Goal: Task Accomplishment & Management: Complete application form

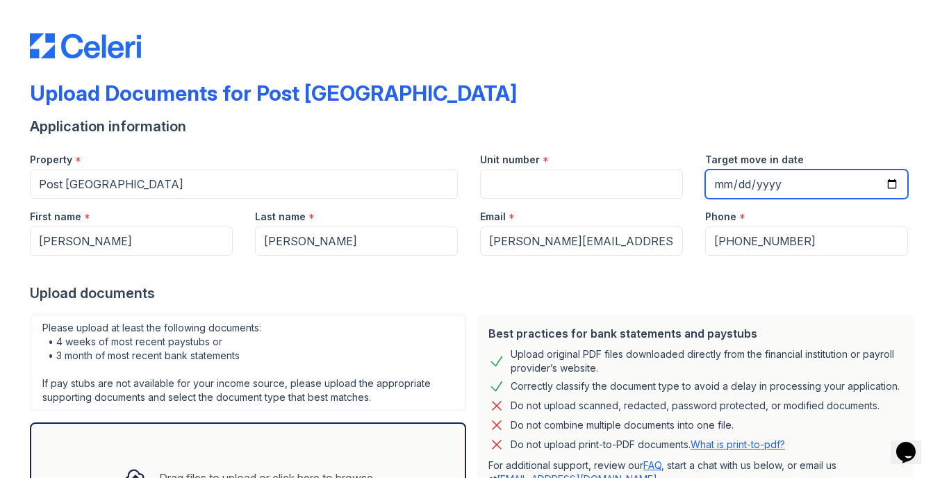
click at [730, 185] on input "Target move in date" at bounding box center [806, 184] width 203 height 29
click at [746, 184] on input "Target move in date" at bounding box center [806, 184] width 203 height 29
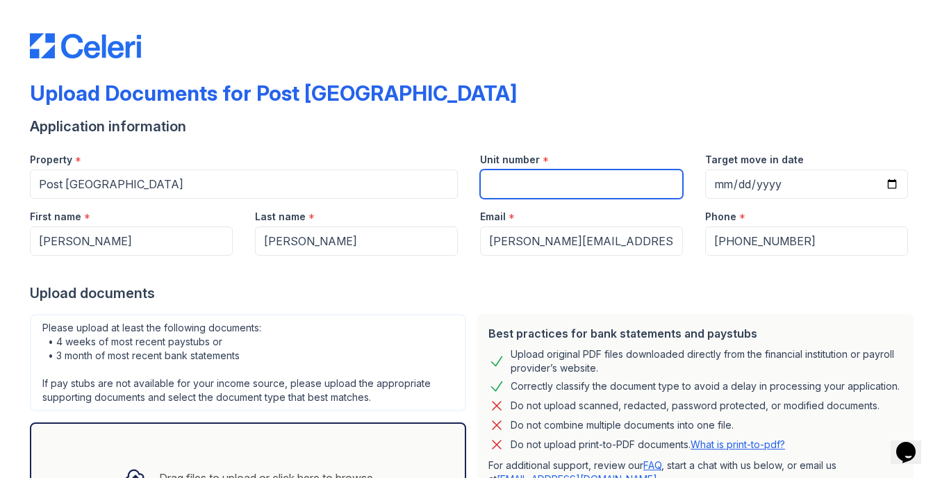
click at [559, 197] on input "Unit number" at bounding box center [581, 184] width 203 height 29
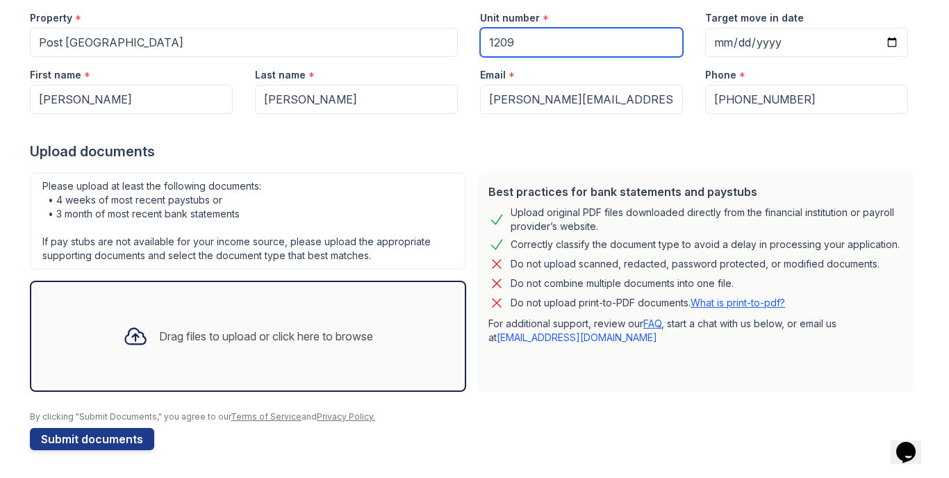
scroll to position [142, 0]
type input "1209"
click at [144, 333] on div at bounding box center [135, 336] width 36 height 36
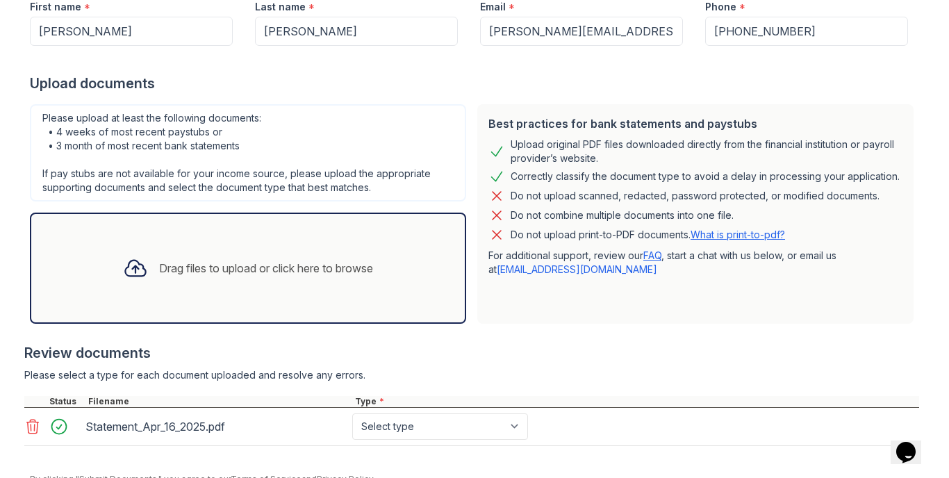
scroll to position [220, 0]
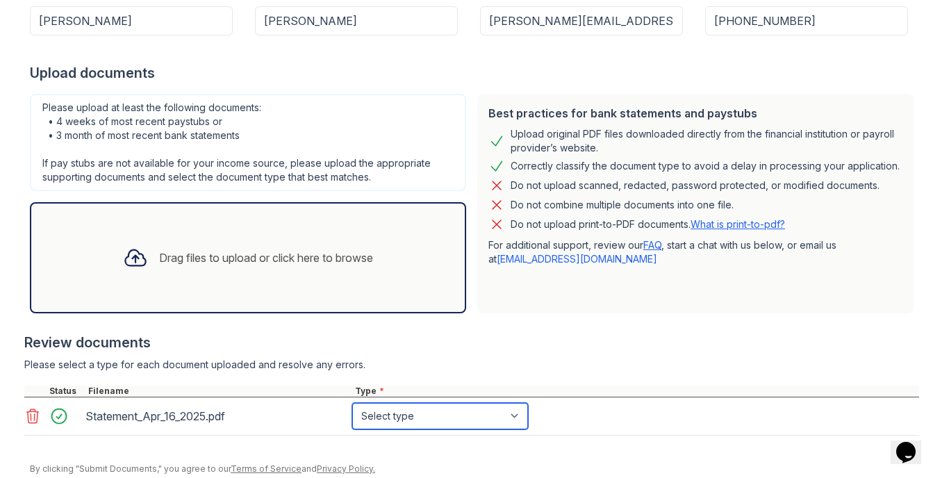
select select "bank_statement"
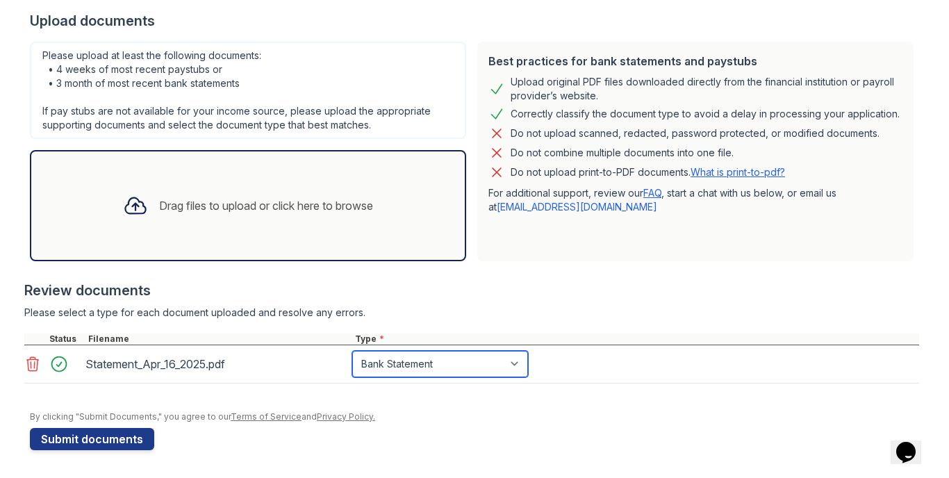
scroll to position [272, 0]
click at [163, 204] on div "Drag files to upload or click here to browse" at bounding box center [266, 205] width 214 height 17
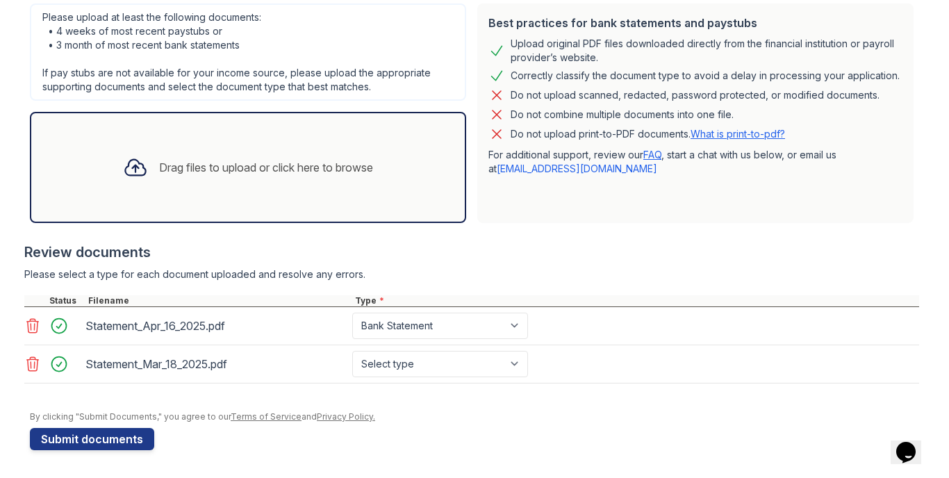
scroll to position [311, 0]
click at [144, 167] on div at bounding box center [135, 167] width 36 height 36
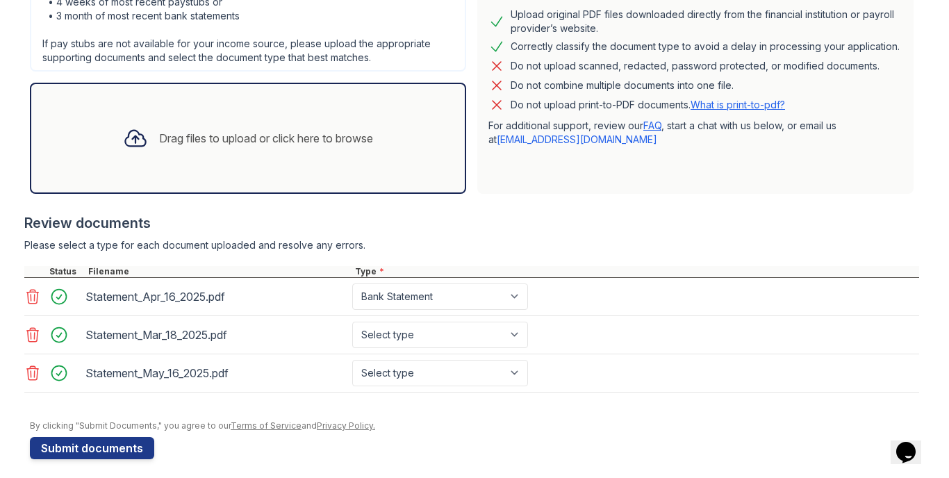
scroll to position [341, 0]
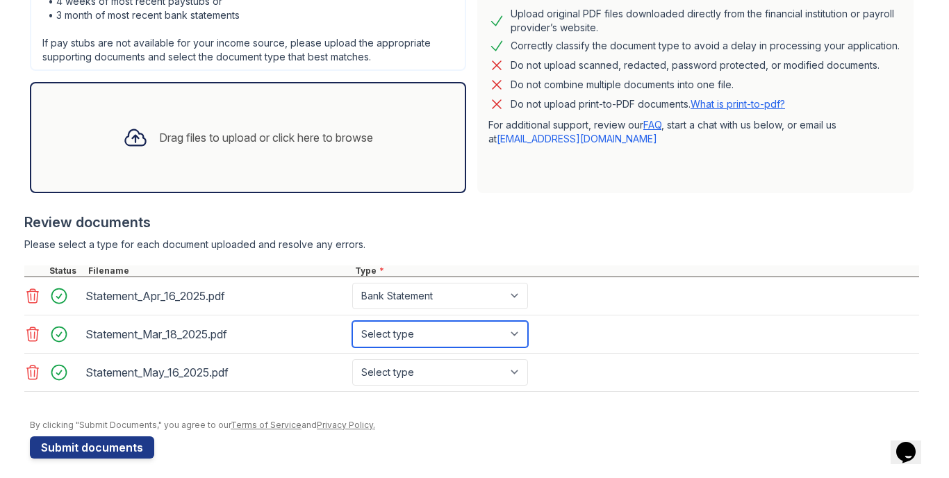
select select "bank_statement"
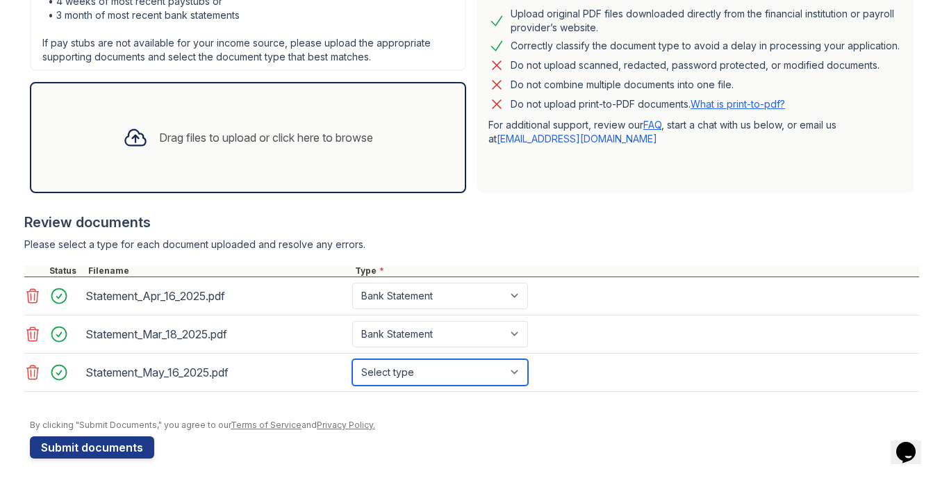
select select "bank_statement"
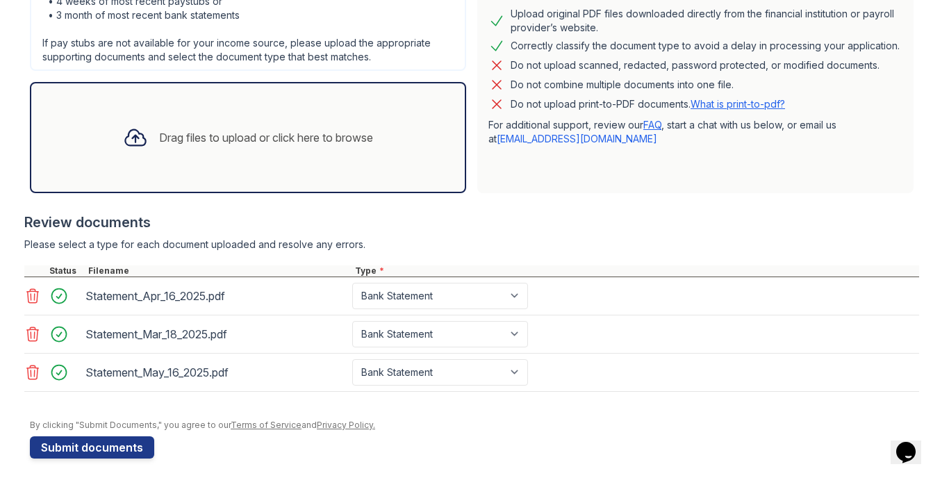
click at [393, 406] on div at bounding box center [474, 413] width 889 height 14
click at [134, 449] on button "Submit documents" at bounding box center [92, 447] width 124 height 22
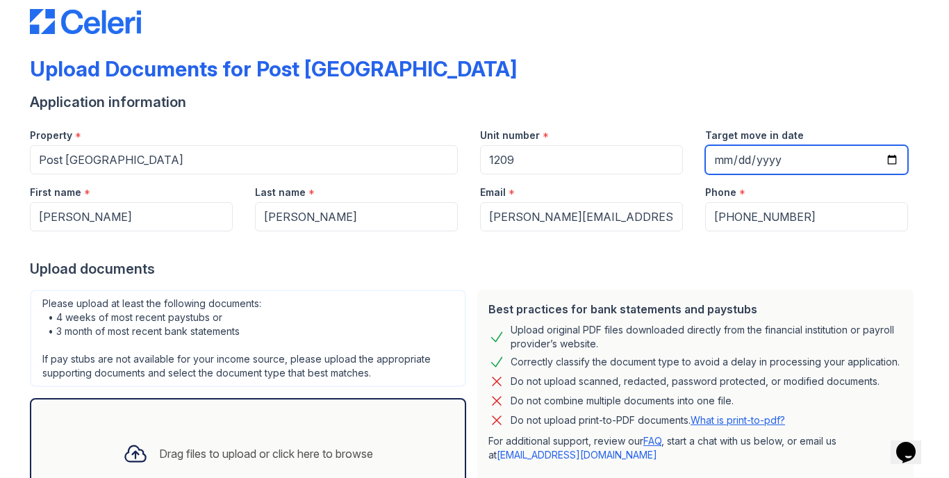
scroll to position [44, 0]
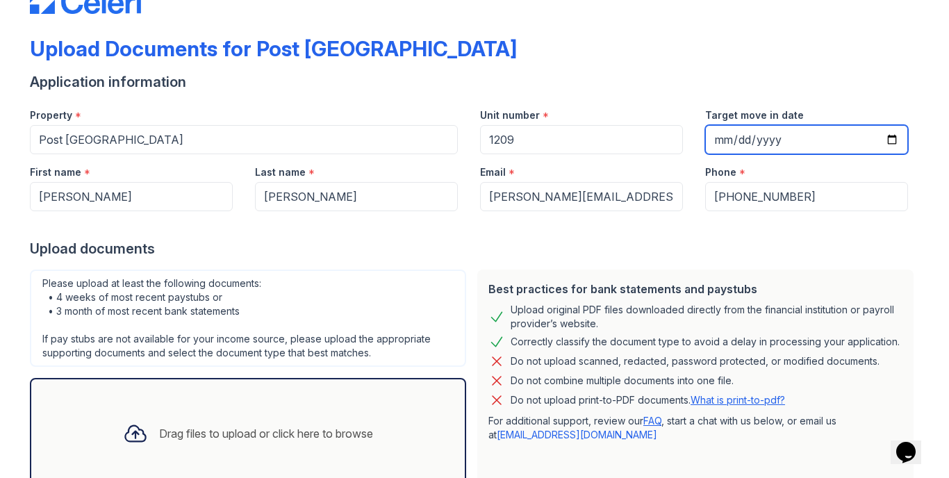
click at [810, 138] on input "Target move in date" at bounding box center [806, 139] width 203 height 29
click at [790, 142] on input "Target move in date" at bounding box center [806, 139] width 203 height 29
click at [768, 143] on input "Target move in date" at bounding box center [806, 139] width 203 height 29
type input "0025-10-01"
type input "[DATE]"
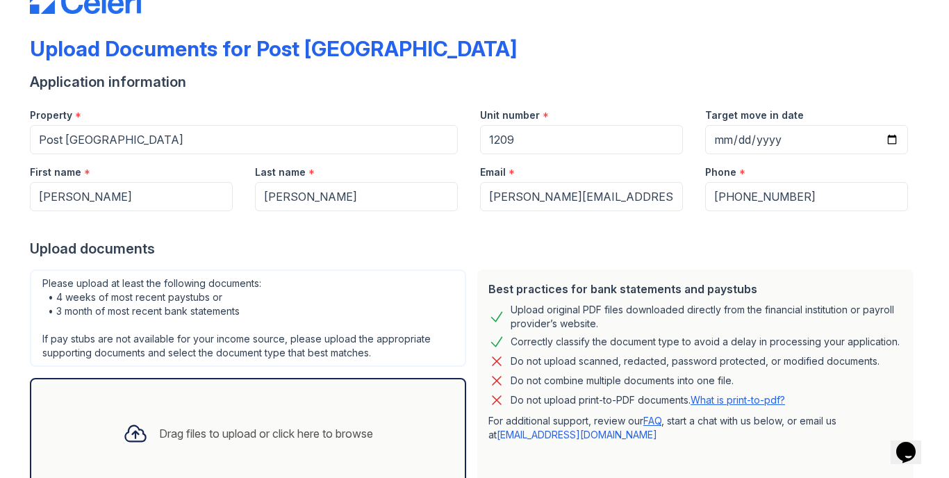
click at [663, 245] on div "Upload documents" at bounding box center [474, 248] width 889 height 19
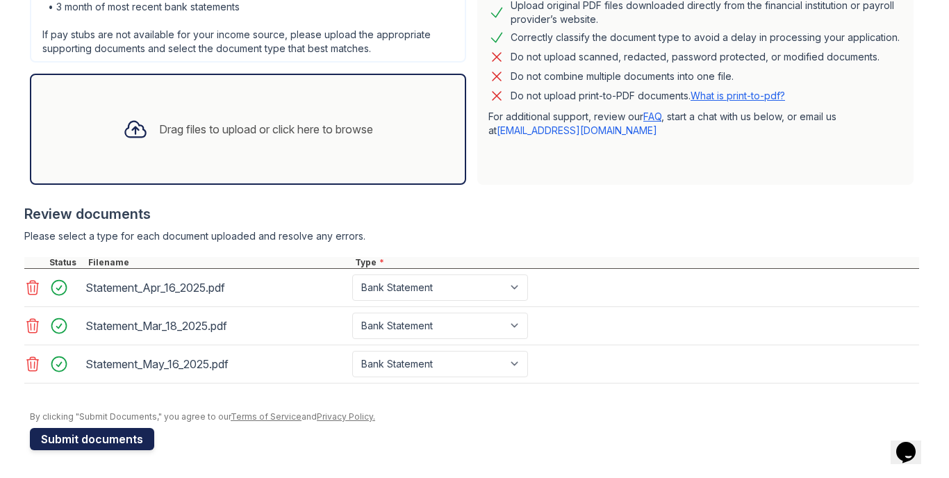
scroll to position [349, 0]
click at [131, 441] on button "Submit documents" at bounding box center [92, 439] width 124 height 22
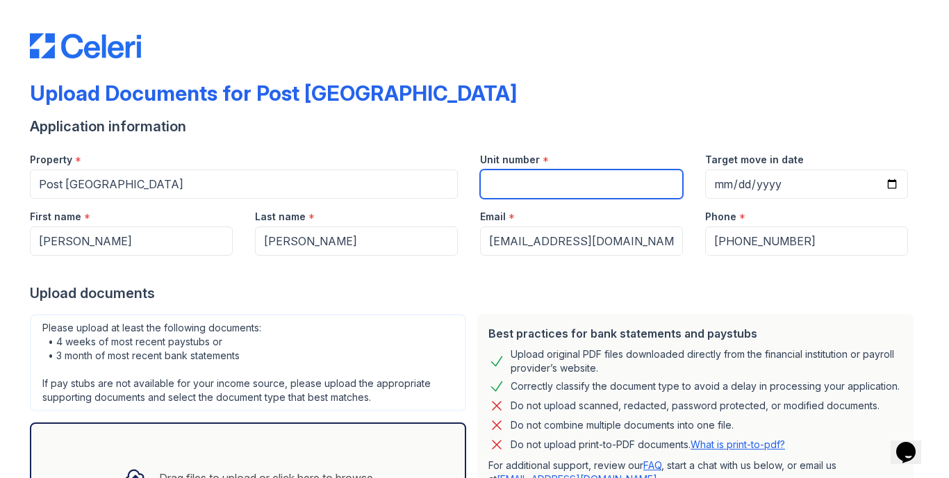
click at [541, 174] on input "Unit number" at bounding box center [581, 184] width 203 height 29
type input "1209"
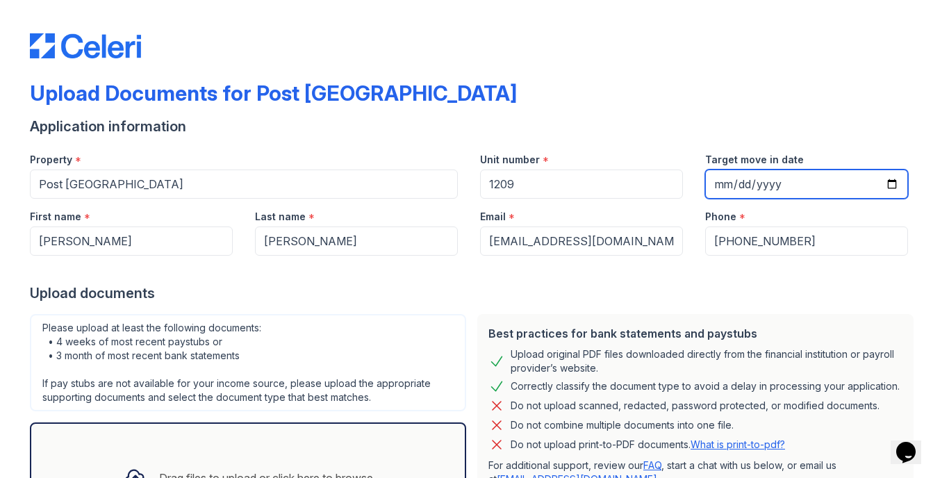
click at [729, 183] on input "Target move in date" at bounding box center [806, 184] width 203 height 29
type input "[DATE]"
click at [643, 304] on form "Application information Property * [GEOGRAPHIC_DATA] Unit number * 1209 Target …" at bounding box center [474, 354] width 889 height 475
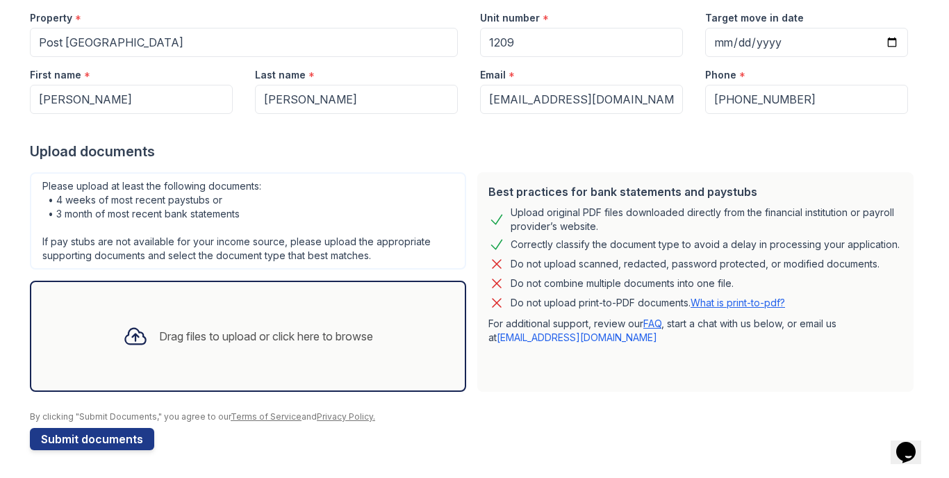
scroll to position [142, 0]
click at [206, 338] on div "Drag files to upload or click here to browse" at bounding box center [266, 336] width 214 height 17
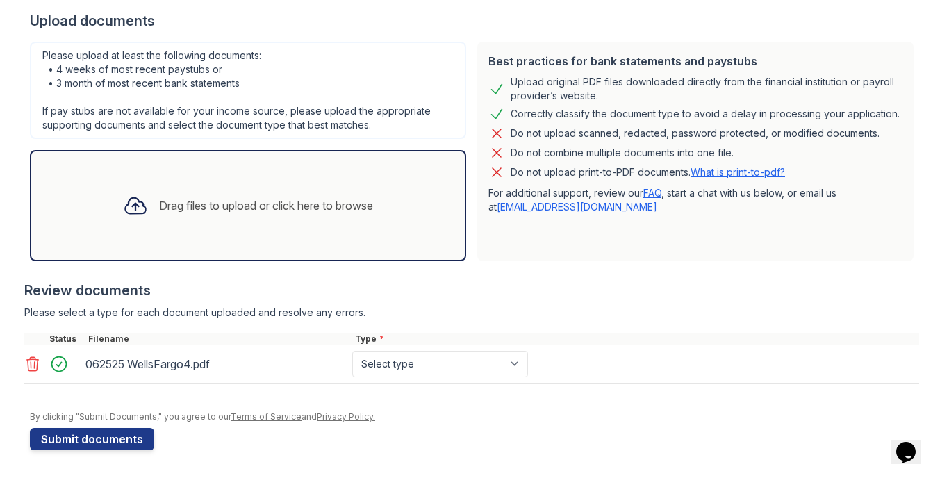
scroll to position [272, 0]
click at [199, 202] on div "Drag files to upload or click here to browse" at bounding box center [266, 205] width 214 height 17
click at [297, 208] on div "Drag files to upload or click here to browse" at bounding box center [266, 205] width 214 height 17
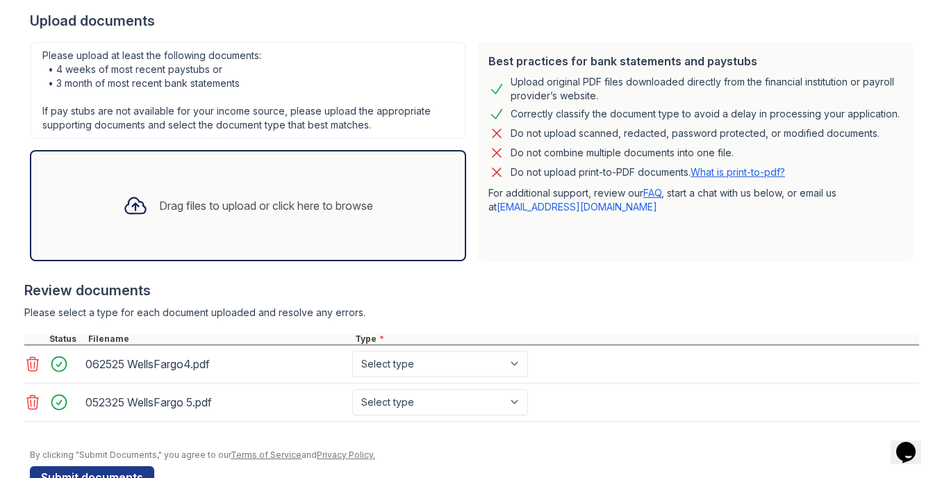
click at [272, 215] on div "Drag files to upload or click here to browse" at bounding box center [248, 205] width 272 height 47
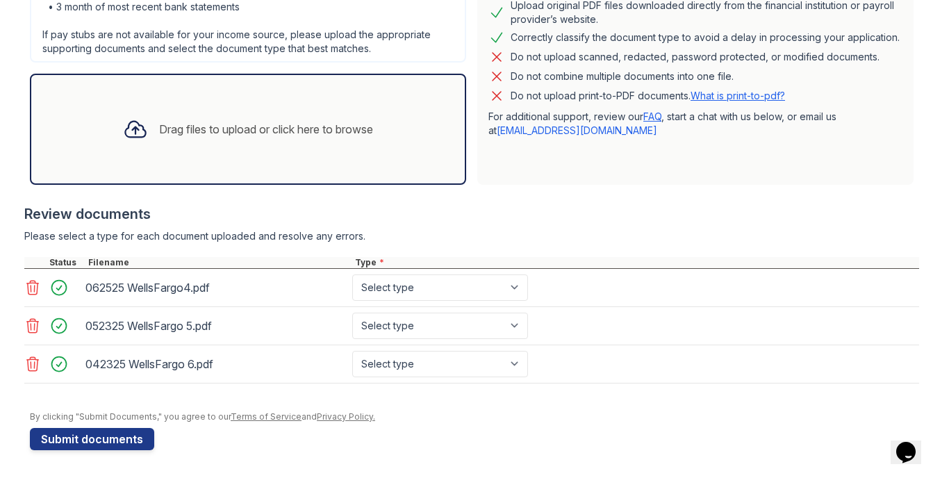
scroll to position [349, 0]
select select "bank_statement"
click at [432, 434] on form "Application information Property * [GEOGRAPHIC_DATA] Unit number * 1209 Target …" at bounding box center [474, 109] width 889 height 682
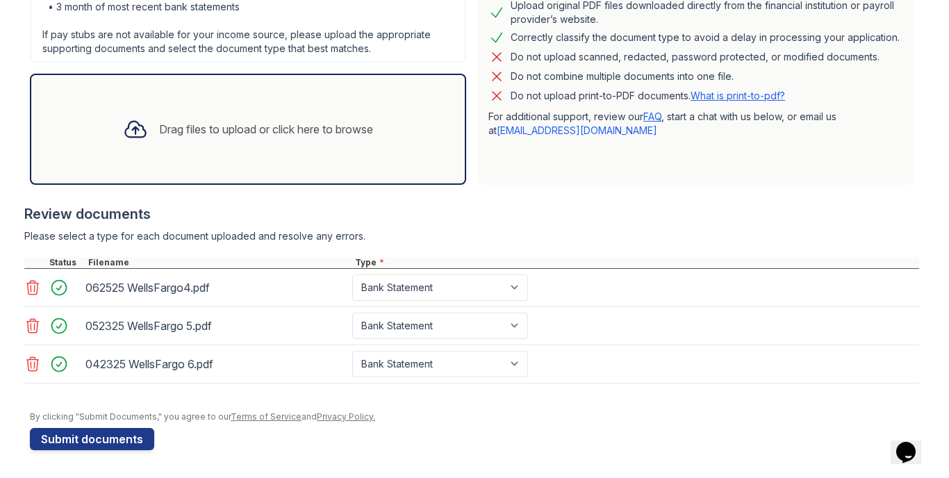
scroll to position [0, 0]
click at [137, 443] on button "Submit documents" at bounding box center [92, 439] width 124 height 22
